Goal: Task Accomplishment & Management: Use online tool/utility

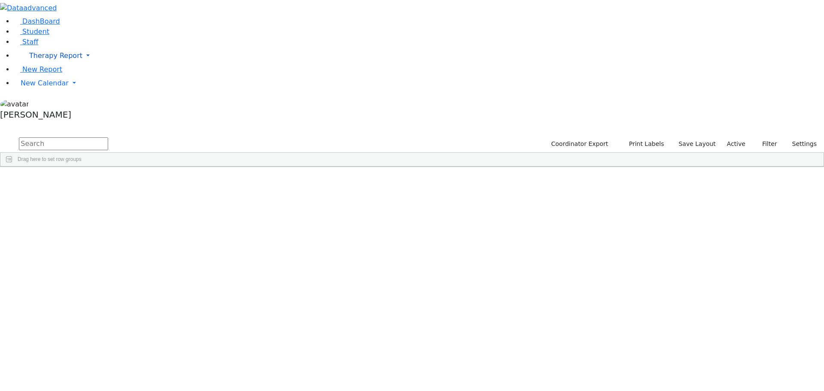
click at [49, 60] on span "Therapy Report" at bounding box center [55, 56] width 53 height 8
click at [38, 46] on link "Staff" at bounding box center [26, 42] width 24 height 8
click at [99, 181] on div "Abboudi" at bounding box center [74, 187] width 51 height 12
click at [50, 25] on link "DashBoard" at bounding box center [37, 21] width 46 height 8
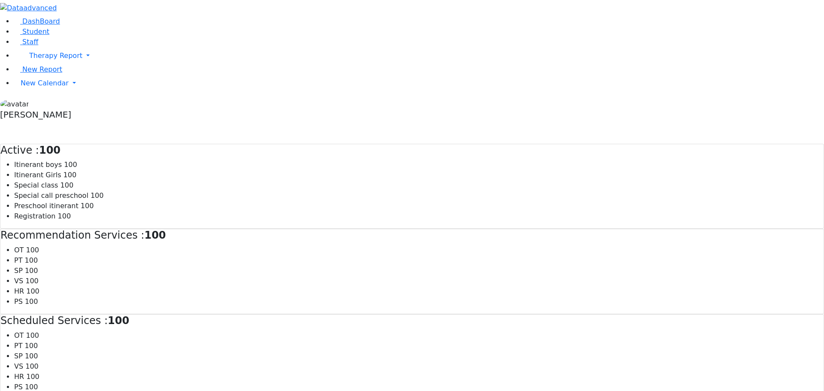
scroll to position [6, 0]
click at [33, 46] on link "Staff" at bounding box center [26, 42] width 24 height 8
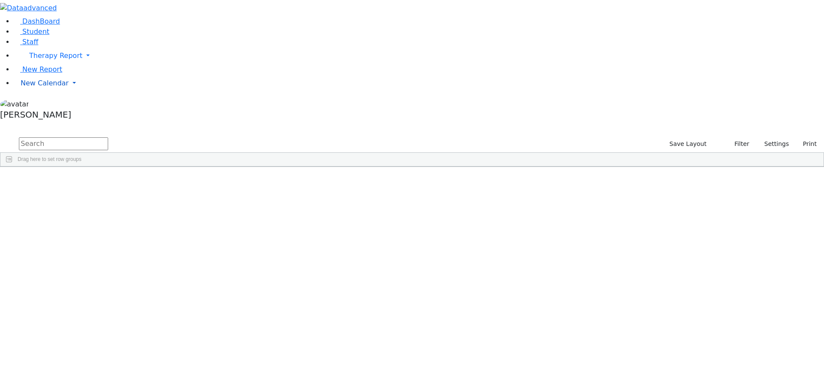
click at [35, 87] on span "New Calendar" at bounding box center [45, 83] width 48 height 8
click at [37, 104] on span "Calendar" at bounding box center [33, 100] width 31 height 8
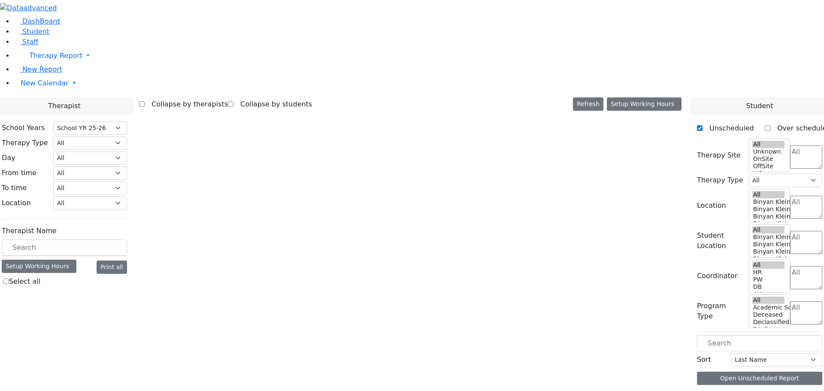
select select "212"
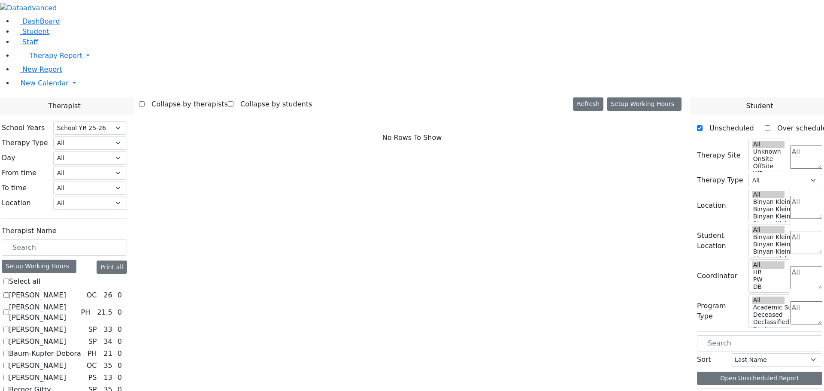
click at [66, 325] on label "[PERSON_NAME]" at bounding box center [37, 330] width 57 height 10
click at [9, 327] on input "[PERSON_NAME]" at bounding box center [6, 330] width 6 height 6
checkbox input "true"
select select "3"
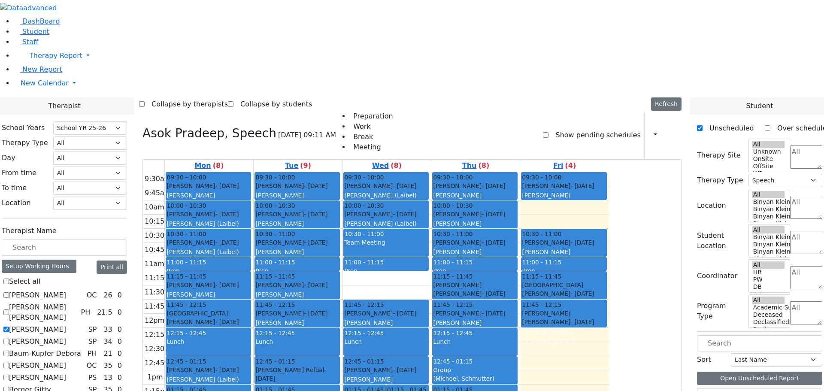
click at [66, 325] on label "Asok Pradeep" at bounding box center [37, 330] width 57 height 10
click at [9, 327] on input "Asok Pradeep" at bounding box center [6, 330] width 6 height 6
checkbox input "false"
select select
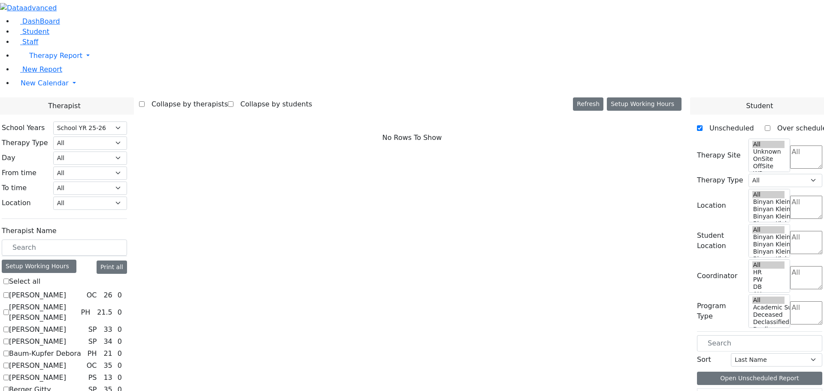
scroll to position [172, 0]
checkbox input "true"
select select "3"
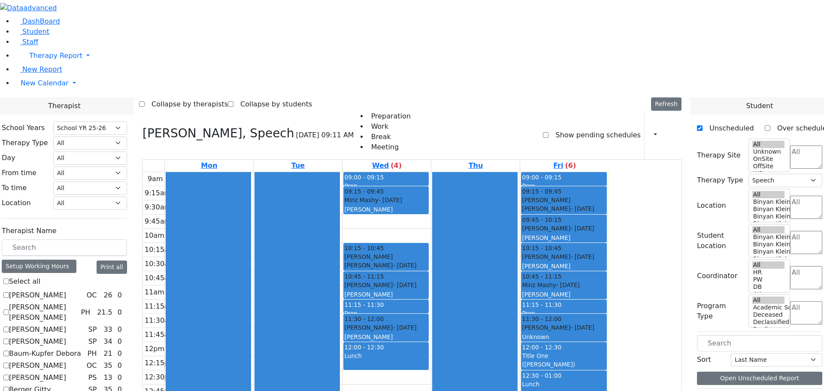
checkbox input "false"
select select
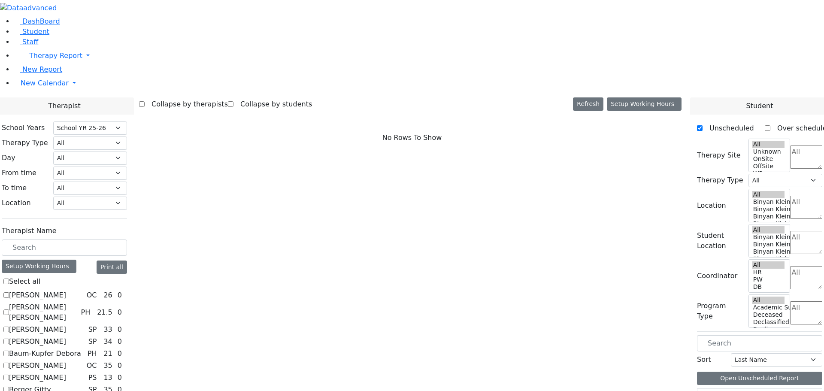
scroll to position [301, 0]
checkbox input "true"
select select "3"
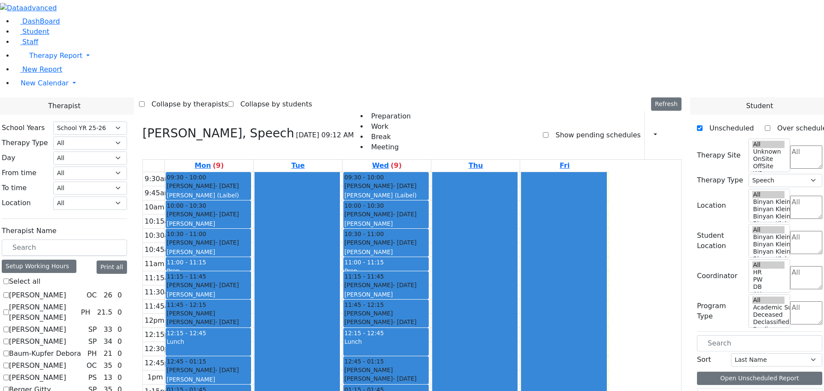
checkbox input "false"
select select
